Goal: Task Accomplishment & Management: Complete application form

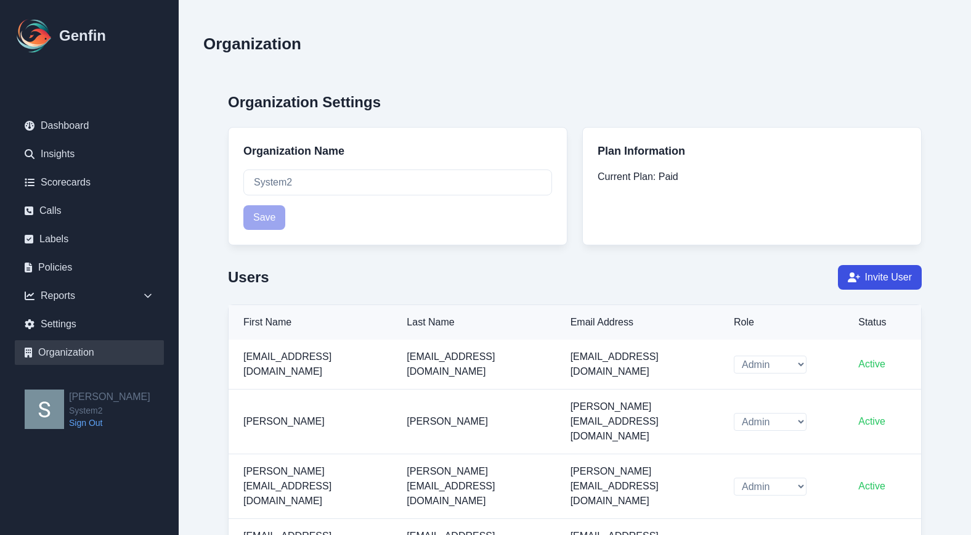
select select "cam_team"
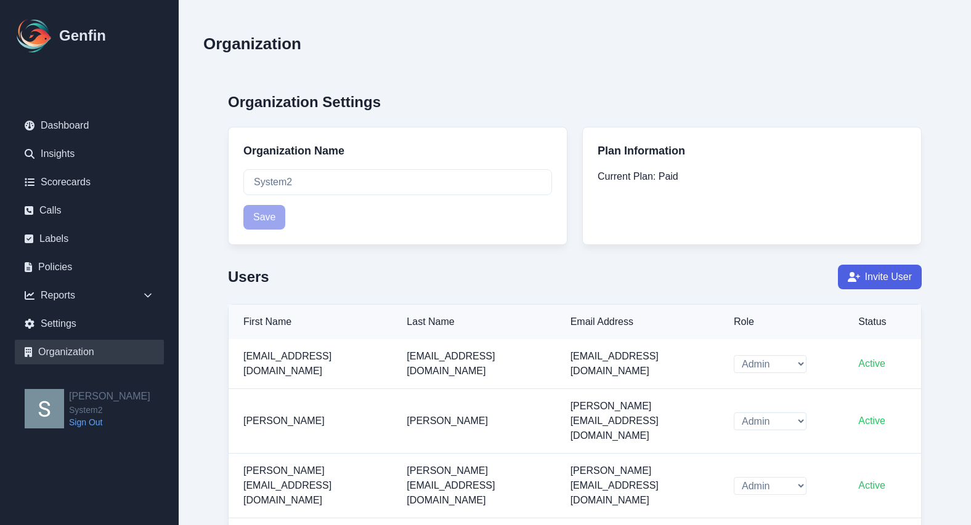
click at [906, 281] on button "Invite User" at bounding box center [880, 277] width 84 height 25
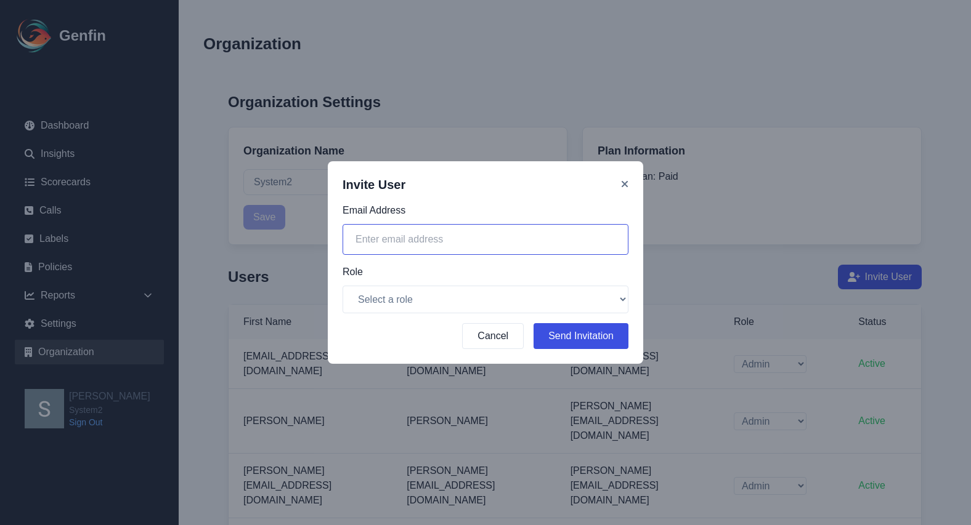
click at [379, 240] on input "email" at bounding box center [485, 239] width 286 height 31
paste input "[PERSON_NAME][EMAIL_ADDRESS][DOMAIN_NAME]"
type input "[PERSON_NAME][EMAIL_ADDRESS][DOMAIN_NAME]"
click at [445, 303] on select "Select a role Admin CAM Team" at bounding box center [485, 300] width 286 height 28
select select "cam_team"
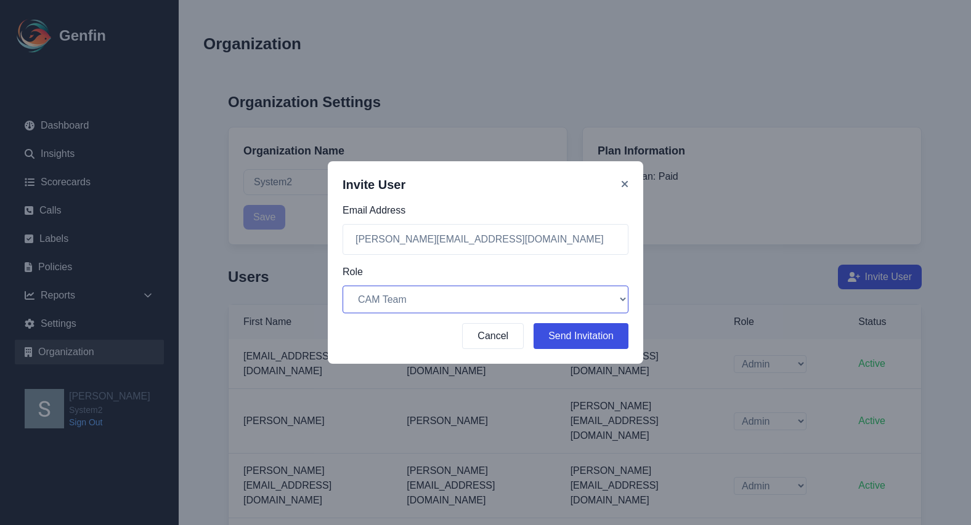
click at [342, 286] on select "Select a role Admin CAM Team" at bounding box center [485, 300] width 286 height 28
click at [572, 334] on button "Send Invitation" at bounding box center [580, 336] width 95 height 26
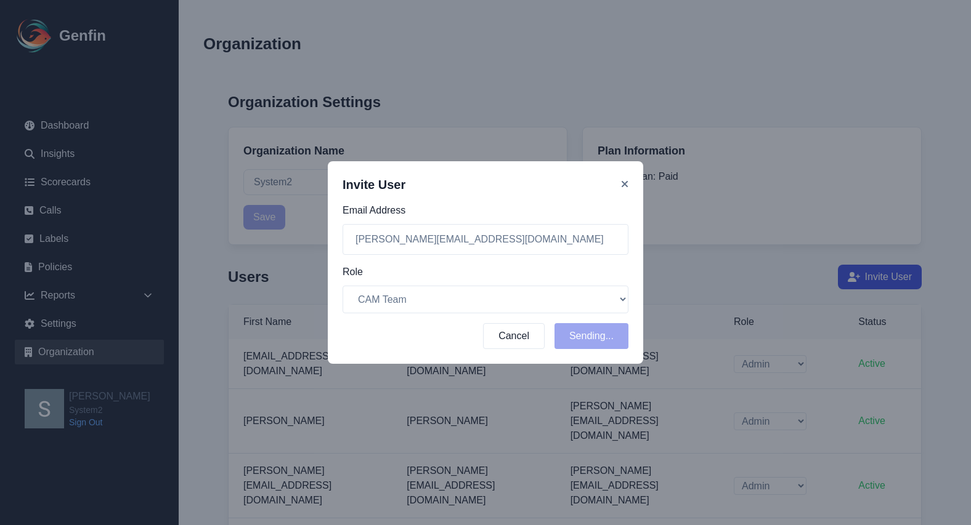
select select "cam_team"
select select "admin"
select select "cam_team"
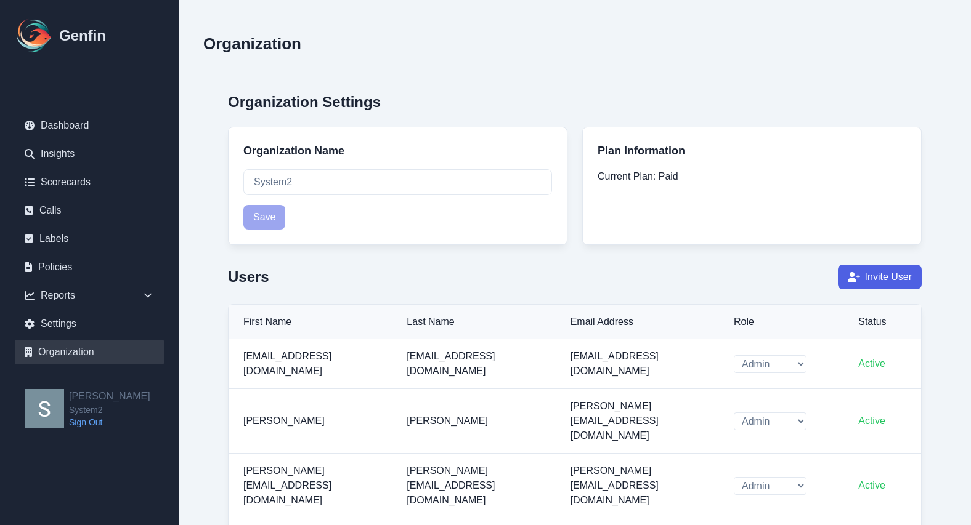
click at [918, 281] on button "Invite User" at bounding box center [880, 277] width 84 height 25
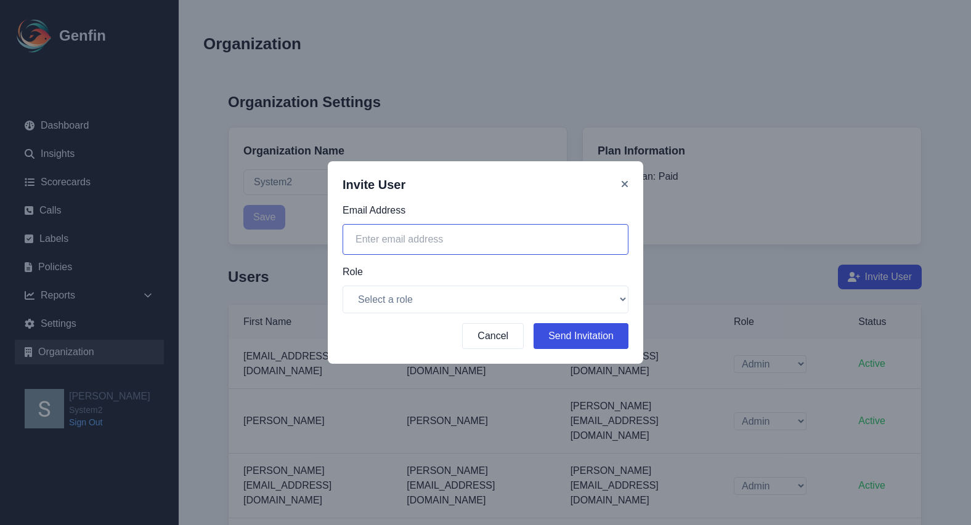
click at [483, 238] on input "email" at bounding box center [485, 239] width 286 height 31
paste input "[EMAIL_ADDRESS][DOMAIN_NAME]"
type input "[EMAIL_ADDRESS][DOMAIN_NAME]"
click at [474, 293] on select "Select a role Admin CAM Team" at bounding box center [485, 300] width 286 height 28
select select "cam_team"
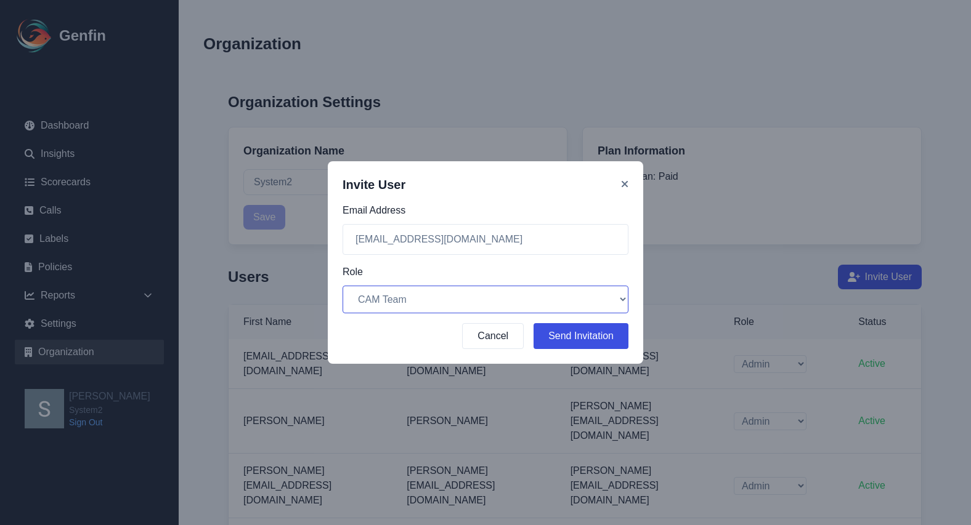
click at [342, 286] on select "Select a role Admin CAM Team" at bounding box center [485, 300] width 286 height 28
click at [581, 336] on button "Send Invitation" at bounding box center [580, 336] width 95 height 26
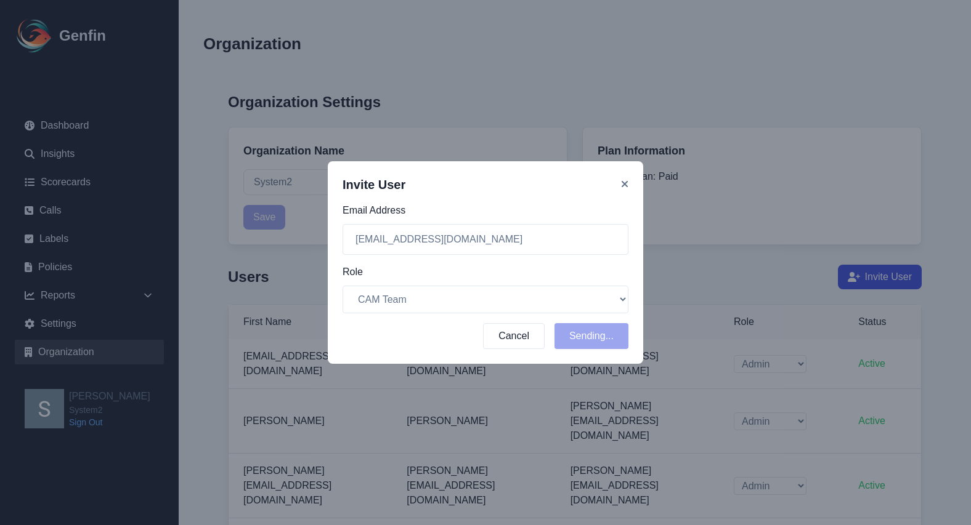
select select "cam_team"
select select "admin"
select select "cam_team"
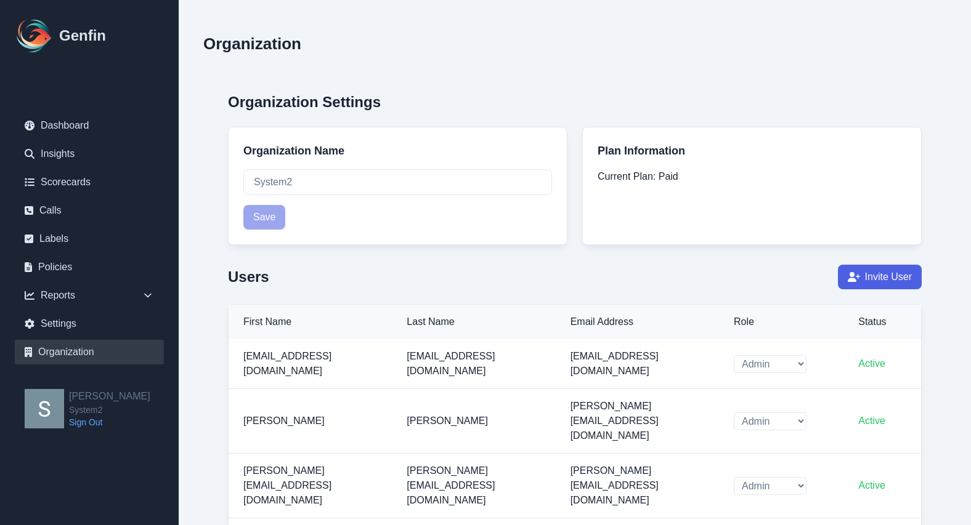
click at [903, 283] on button "Invite User" at bounding box center [880, 277] width 84 height 25
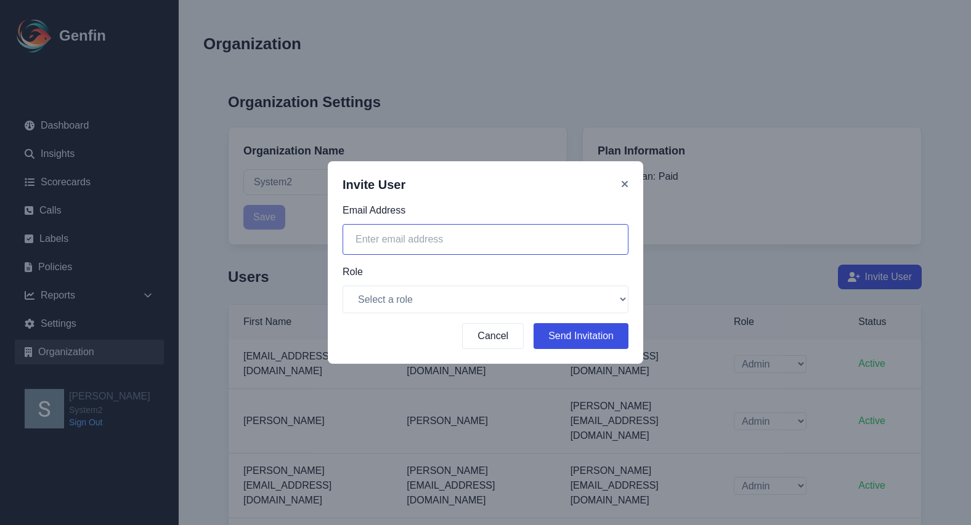
click at [387, 235] on input "email" at bounding box center [485, 239] width 286 height 31
paste input "[EMAIL_ADDRESS][DOMAIN_NAME]"
click at [390, 242] on input "[EMAIL_ADDRESS][DOMAIN_NAME]" at bounding box center [485, 239] width 286 height 31
type input "[EMAIL_ADDRESS][DOMAIN_NAME]"
click at [408, 303] on select "Select a role Admin CAM Team" at bounding box center [485, 300] width 286 height 28
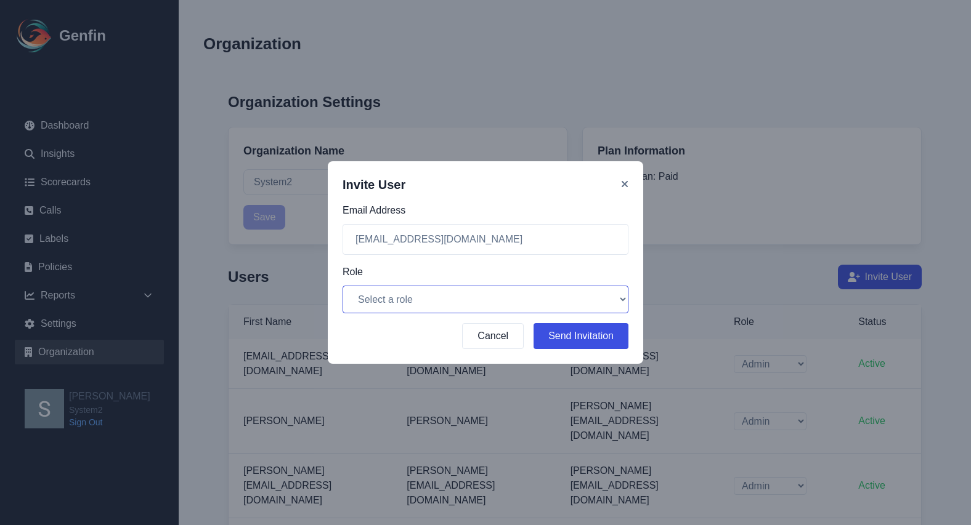
select select "cam_team"
click at [342, 286] on select "Select a role Admin CAM Team" at bounding box center [485, 300] width 286 height 28
click at [588, 338] on button "Send Invitation" at bounding box center [580, 336] width 95 height 26
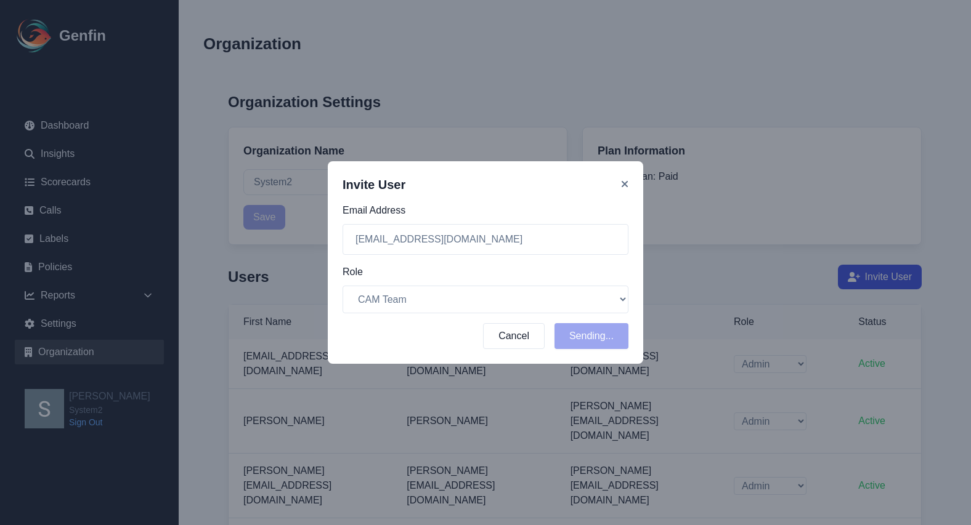
select select "cam_team"
select select "admin"
select select "cam_team"
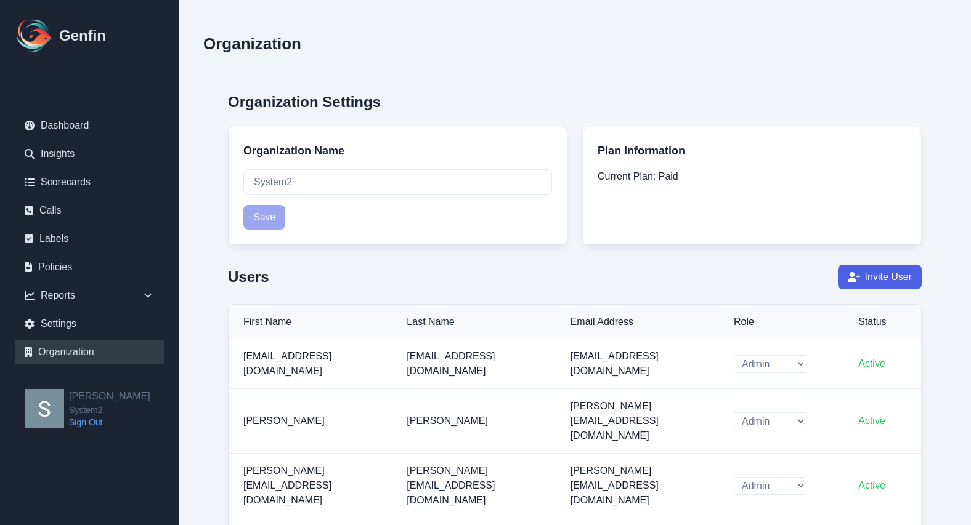
click at [898, 280] on button "Invite User" at bounding box center [880, 277] width 84 height 25
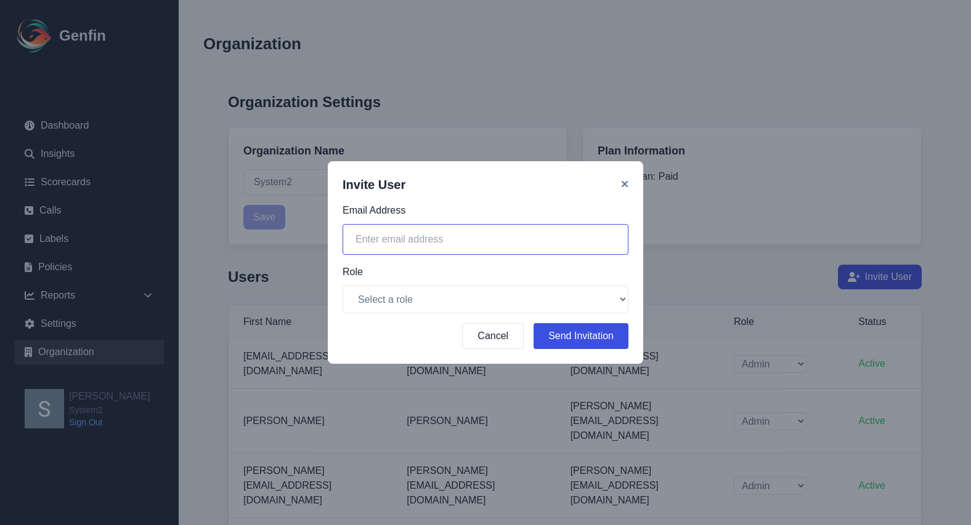
click at [424, 245] on input "email" at bounding box center [485, 239] width 286 height 31
paste input "[EMAIL_ADDRESS][DOMAIN_NAME]"
type input "[EMAIL_ADDRESS][DOMAIN_NAME]"
click at [446, 310] on select "Select a role Admin CAM Team" at bounding box center [485, 300] width 286 height 28
select select "cam_team"
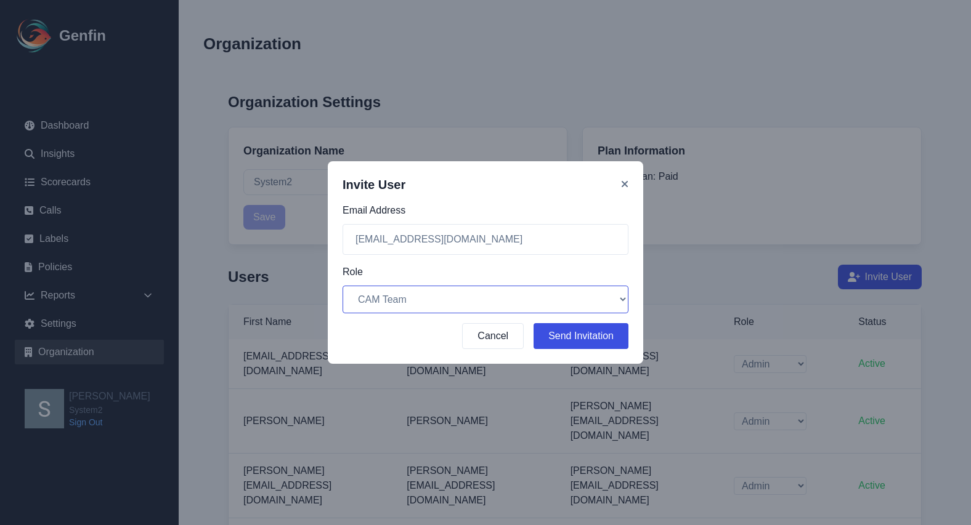
click at [342, 286] on select "Select a role Admin CAM Team" at bounding box center [485, 300] width 286 height 28
click at [580, 334] on button "Send Invitation" at bounding box center [580, 336] width 95 height 26
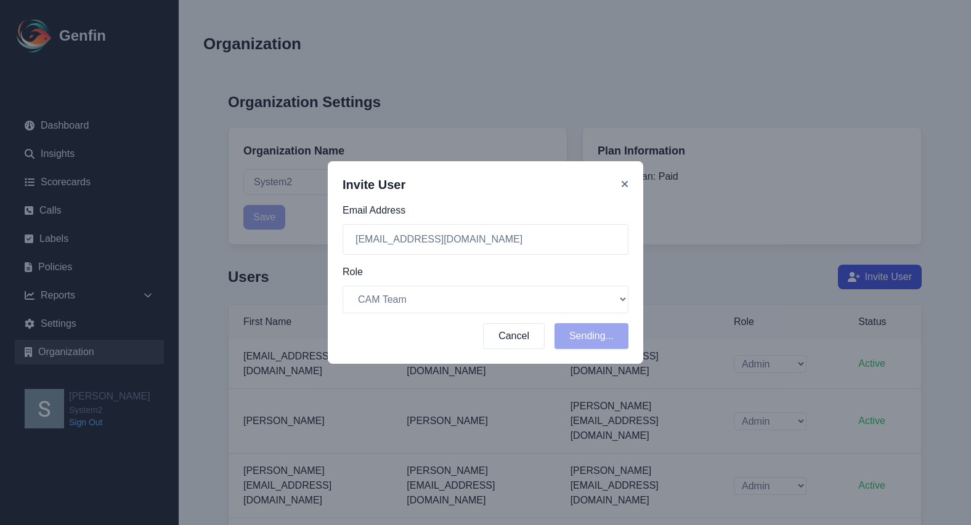
select select "cam_team"
select select "admin"
select select "cam_team"
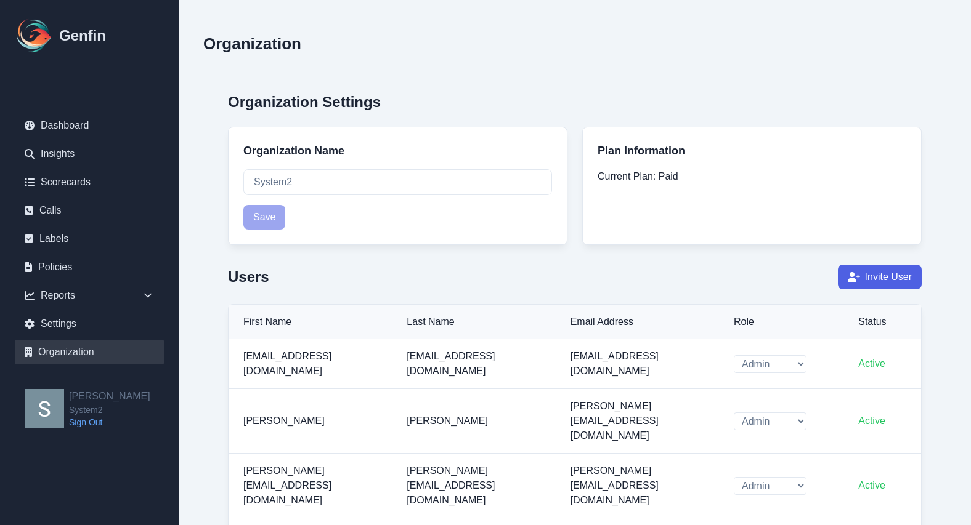
click at [860, 278] on icon at bounding box center [854, 277] width 12 height 10
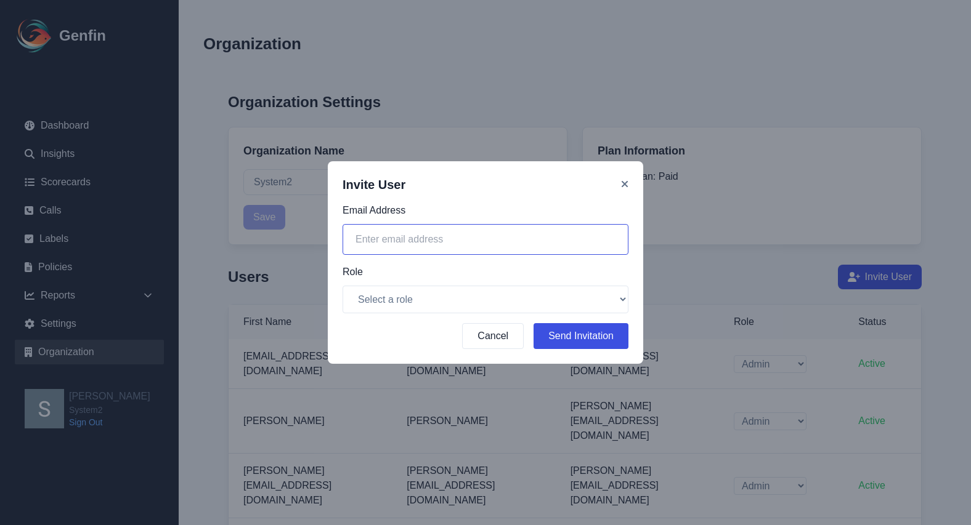
click at [394, 245] on input "email" at bounding box center [485, 239] width 286 height 31
paste input "[PERSON_NAME][EMAIL_ADDRESS][DOMAIN_NAME]"
type input "[PERSON_NAME][EMAIL_ADDRESS][DOMAIN_NAME]"
click at [423, 290] on select "Select a role Admin CAM Team" at bounding box center [485, 300] width 286 height 28
select select "cam_team"
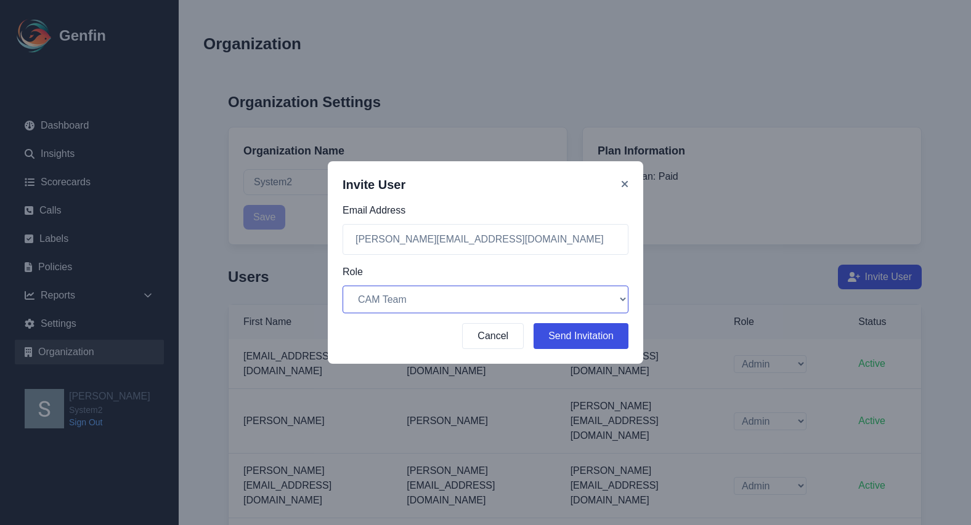
click at [342, 286] on select "Select a role Admin CAM Team" at bounding box center [485, 300] width 286 height 28
click at [607, 337] on button "Send Invitation" at bounding box center [580, 336] width 95 height 26
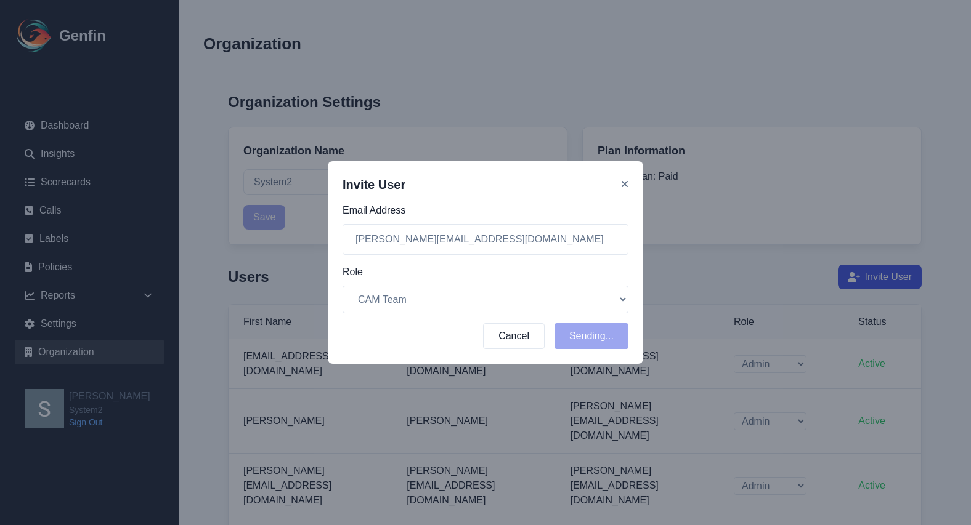
select select "cam_team"
select select "admin"
select select "cam_team"
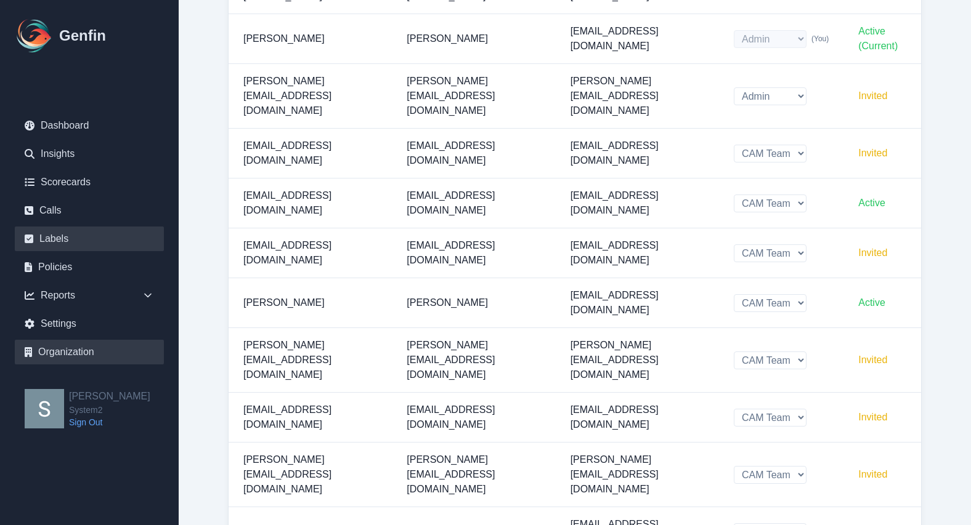
scroll to position [554, 0]
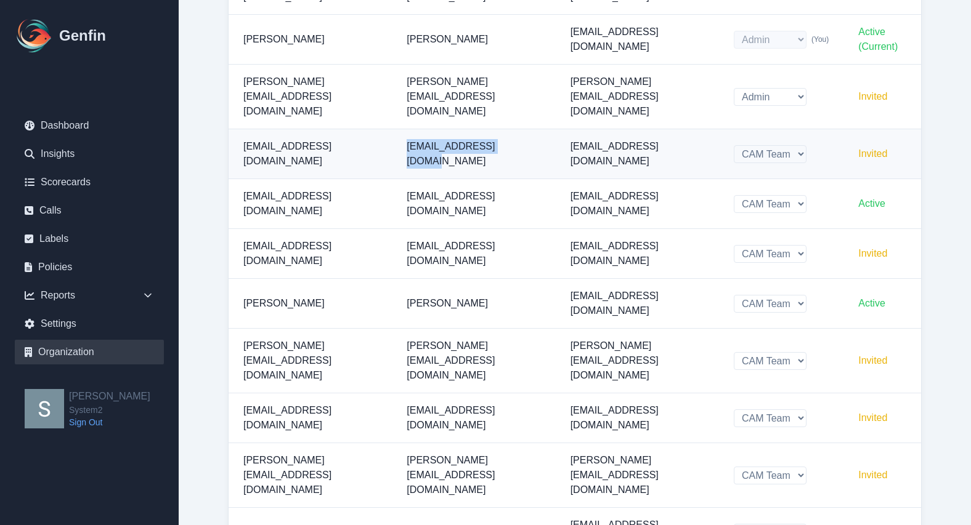
drag, startPoint x: 543, startPoint y: 50, endPoint x: 422, endPoint y: 51, distance: 121.4
click at [422, 129] on td "[EMAIL_ADDRESS][DOMAIN_NAME]" at bounding box center [473, 154] width 163 height 50
copy span "[EMAIL_ADDRESS][DOMAIN_NAME]"
